Goal: Information Seeking & Learning: Learn about a topic

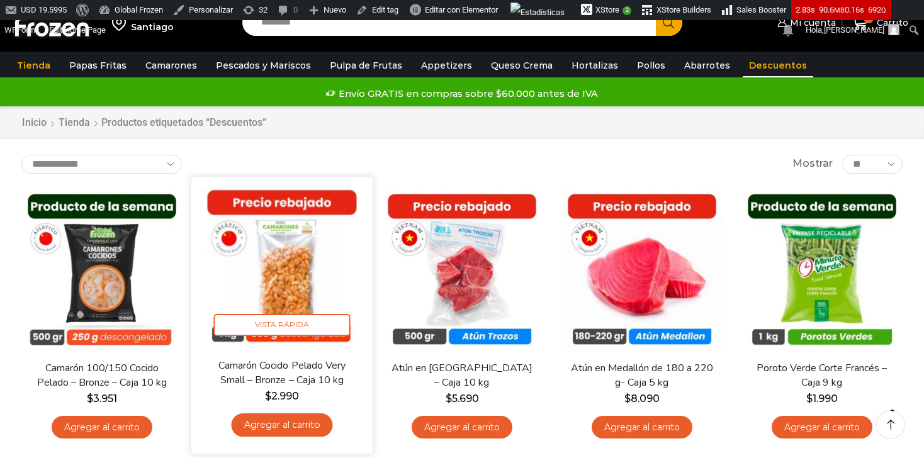
scroll to position [28, 0]
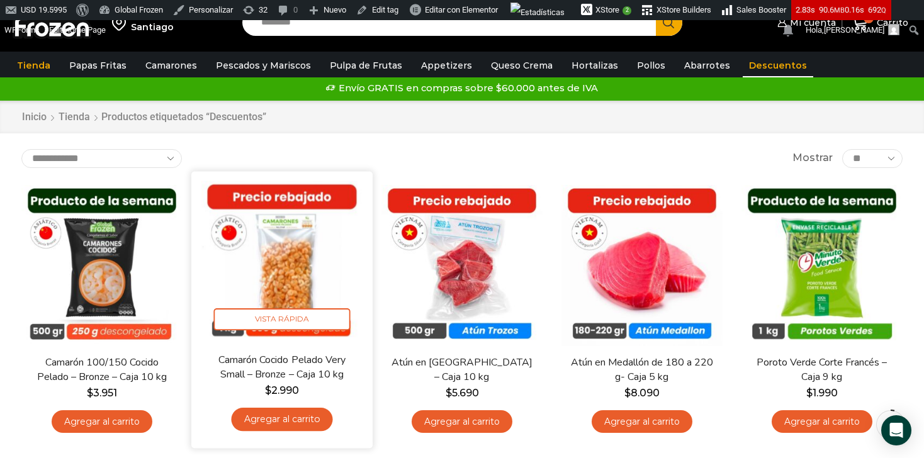
click at [304, 245] on img at bounding box center [282, 262] width 162 height 162
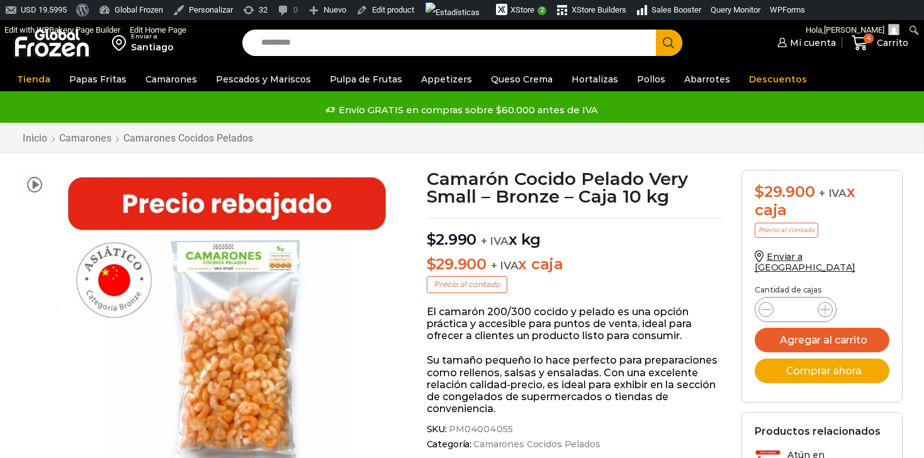
scroll to position [119, 0]
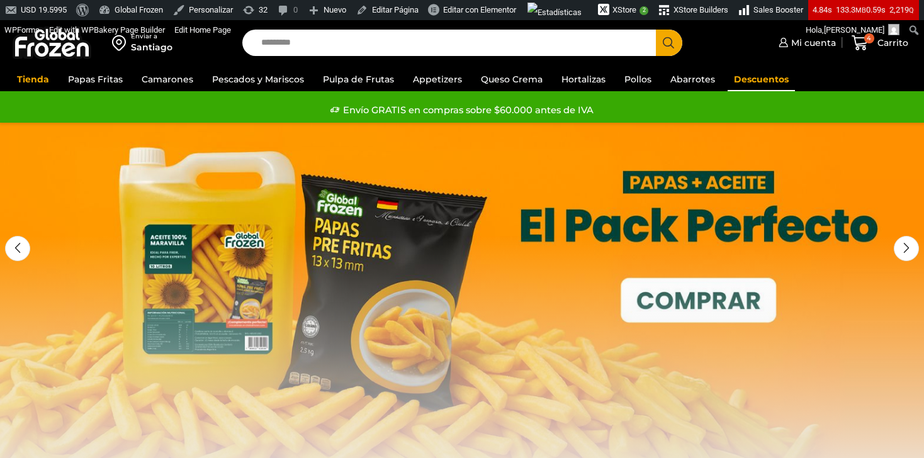
click at [774, 81] on link "Descuentos" at bounding box center [760, 79] width 67 height 24
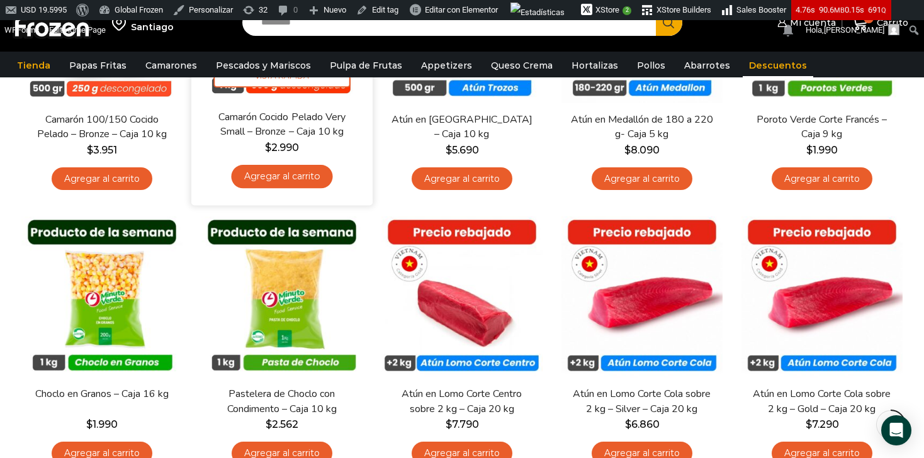
scroll to position [274, 0]
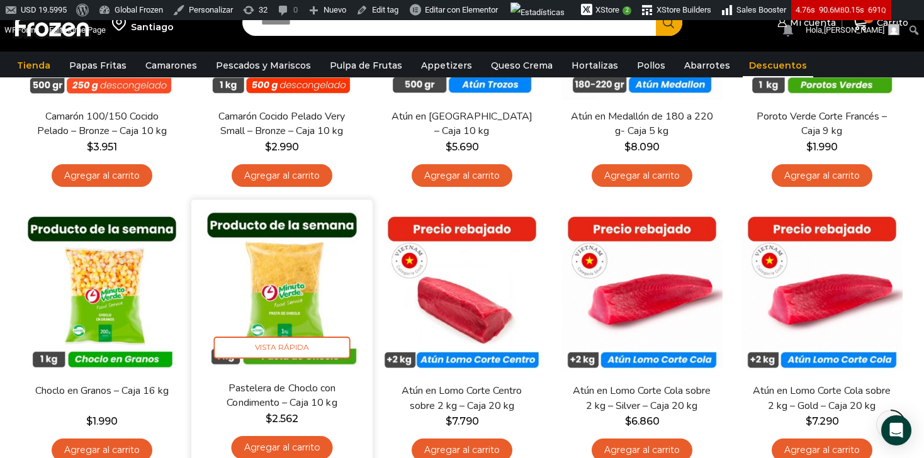
click at [298, 271] on img at bounding box center [282, 290] width 162 height 162
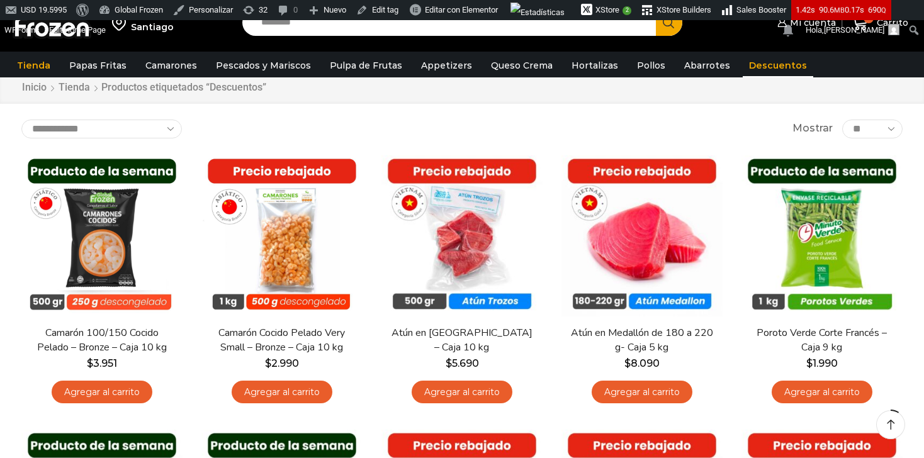
scroll to position [32, 0]
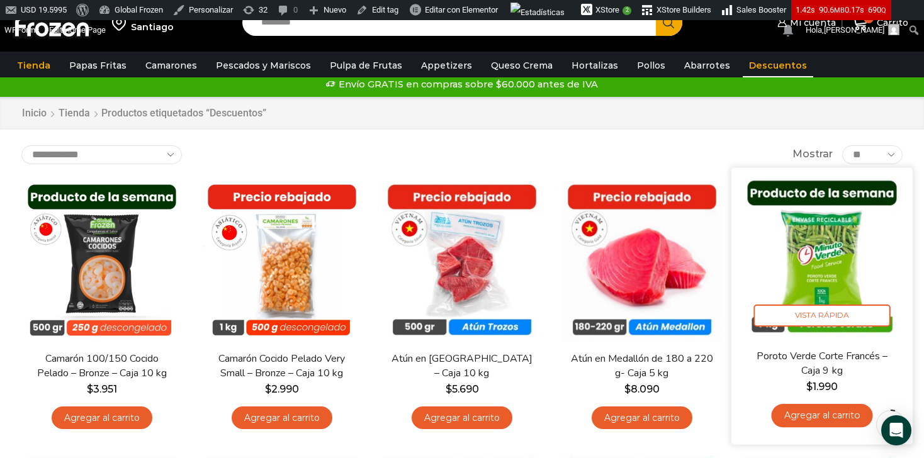
click at [853, 261] on img at bounding box center [821, 258] width 162 height 162
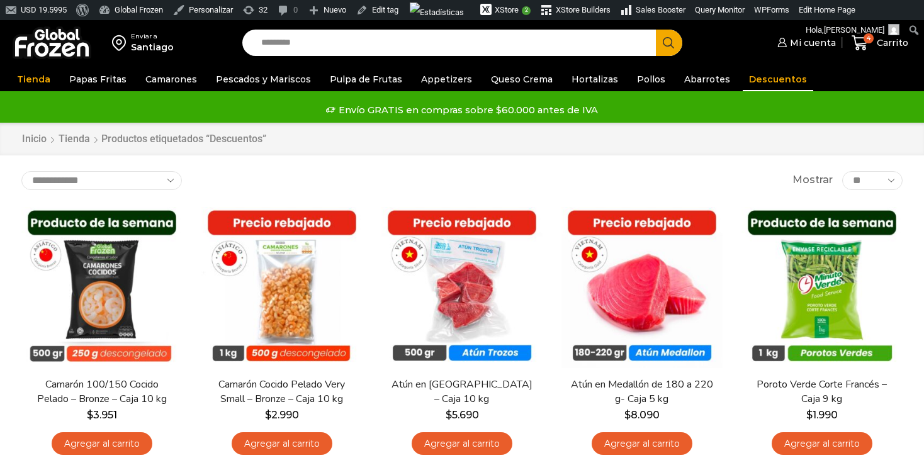
scroll to position [32, 0]
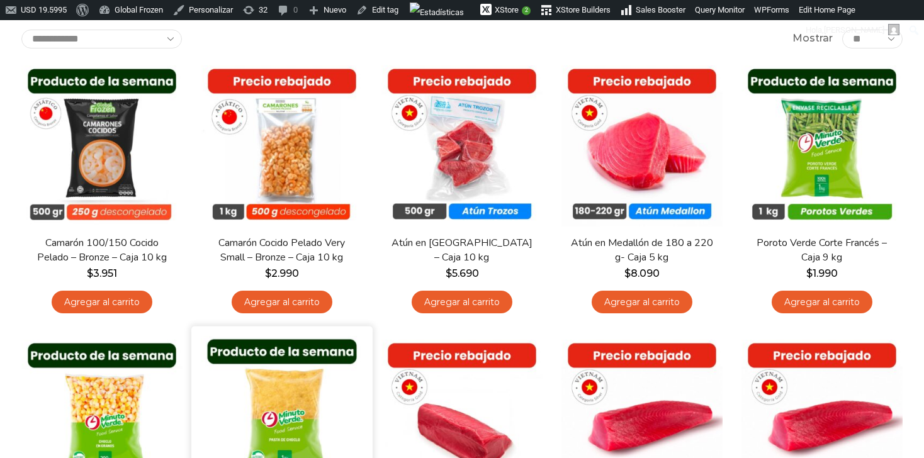
scroll to position [142, 0]
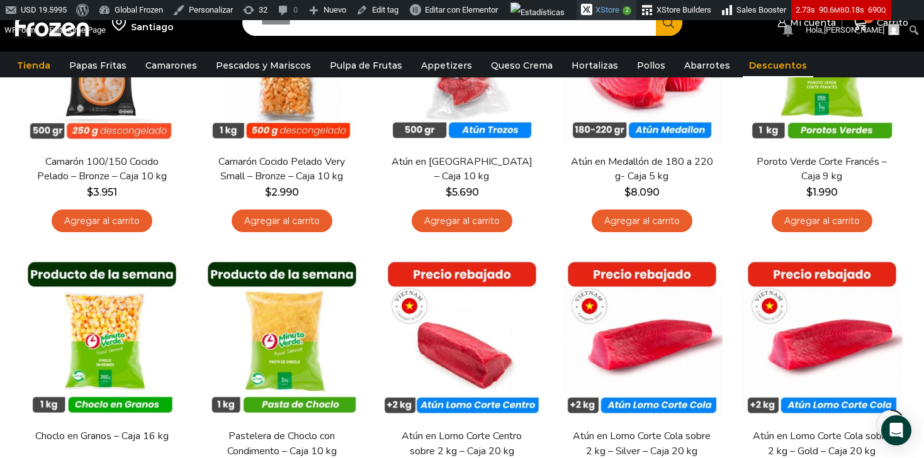
scroll to position [91, 0]
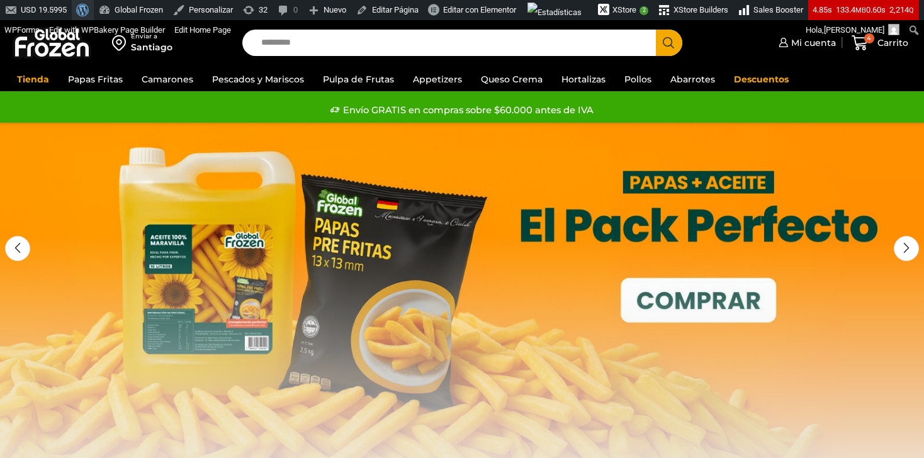
click at [82, 14] on span "Barra de herramientas" at bounding box center [80, 9] width 9 height 18
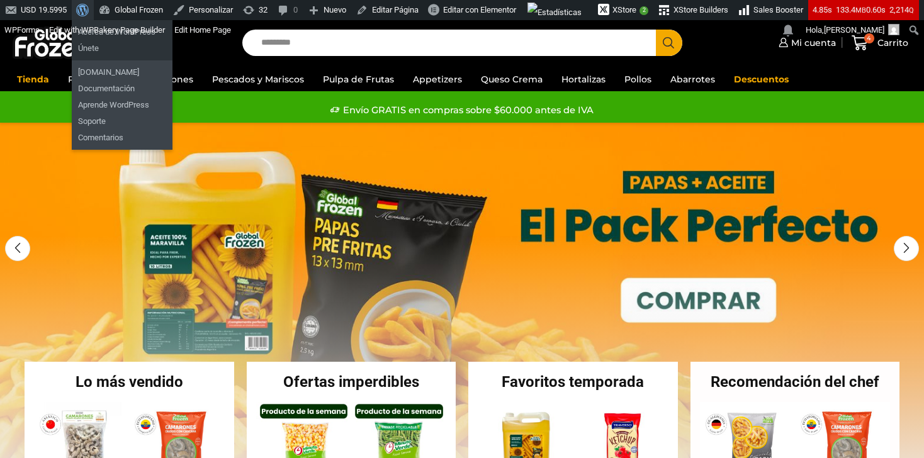
click at [86, 13] on span "Barra de herramientas" at bounding box center [80, 9] width 9 height 18
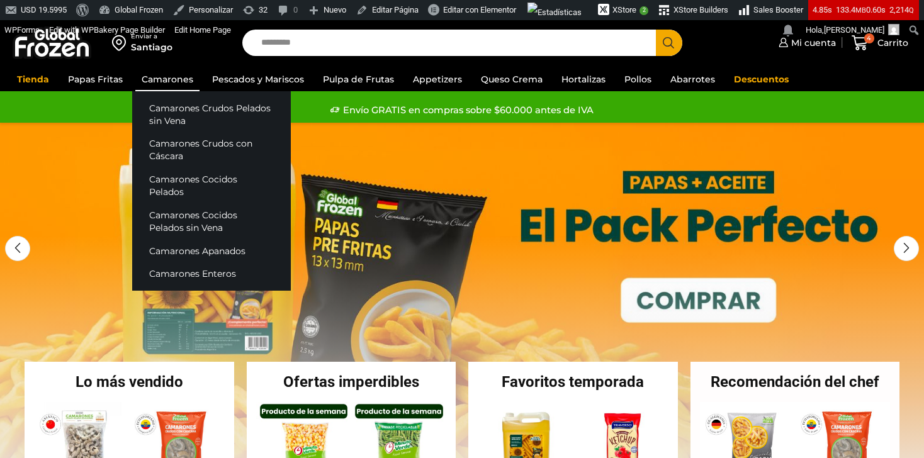
scroll to position [2, 0]
